Goal: Transaction & Acquisition: Obtain resource

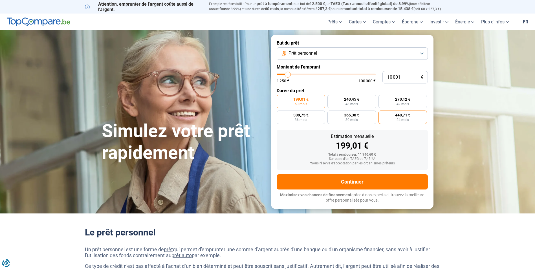
click at [409, 119] on label "448,71 € 24 mois" at bounding box center [402, 117] width 49 height 14
click at [382, 114] on input "448,71 € 24 mois" at bounding box center [380, 112] width 4 height 4
radio input "true"
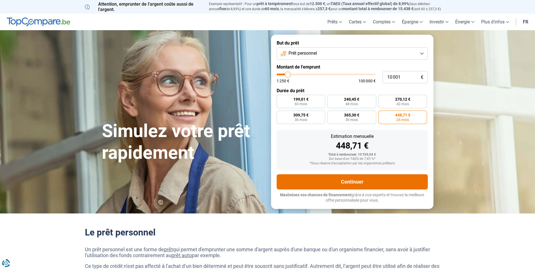
click at [353, 178] on button "Continuer" at bounding box center [351, 181] width 151 height 15
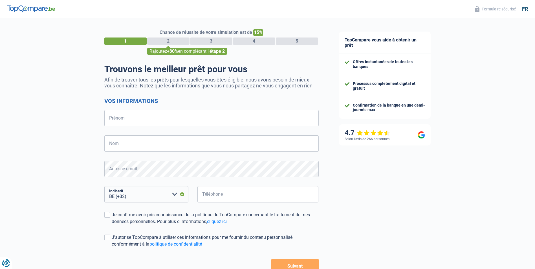
select select "32"
